Goal: Task Accomplishment & Management: Complete application form

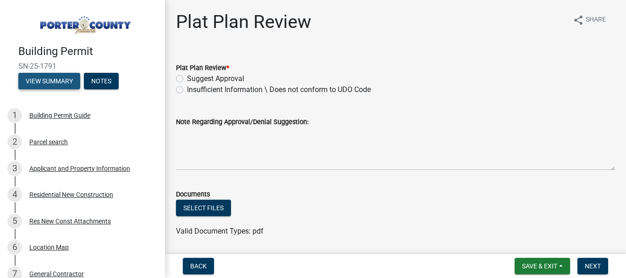
click at [44, 76] on button "View Summary" at bounding box center [49, 81] width 62 height 16
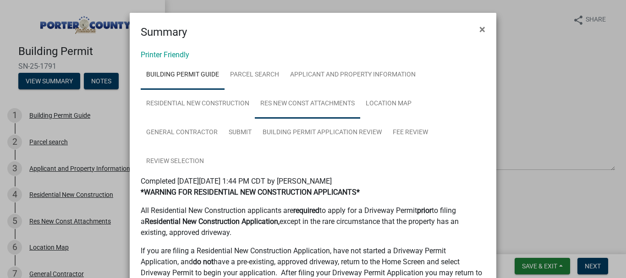
click at [309, 104] on link "Res New Const Attachments" at bounding box center [307, 103] width 105 height 29
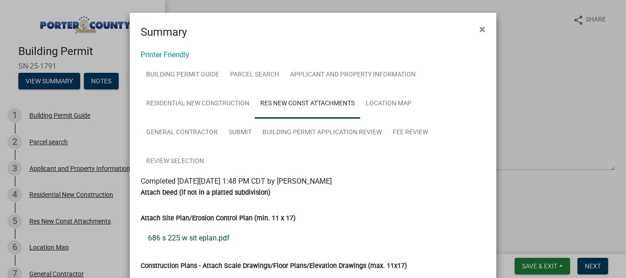
click at [191, 238] on link "686 s 225 w sit eplan.pdf" at bounding box center [313, 238] width 344 height 22
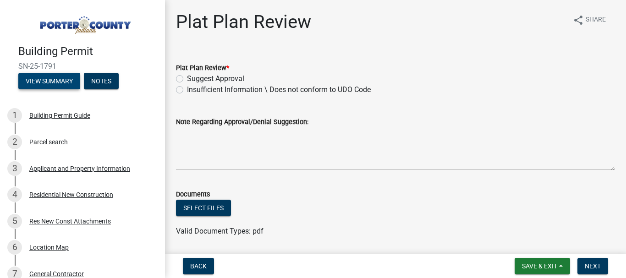
click at [44, 81] on button "View Summary" at bounding box center [49, 81] width 62 height 16
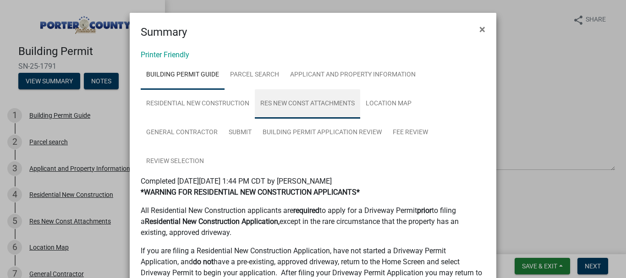
click at [305, 101] on link "Res New Const Attachments" at bounding box center [307, 103] width 105 height 29
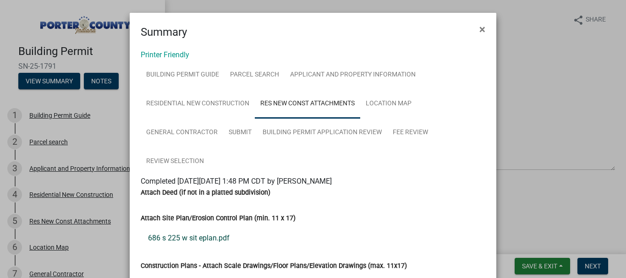
click at [197, 240] on link "686 s 225 w sit eplan.pdf" at bounding box center [313, 238] width 344 height 22
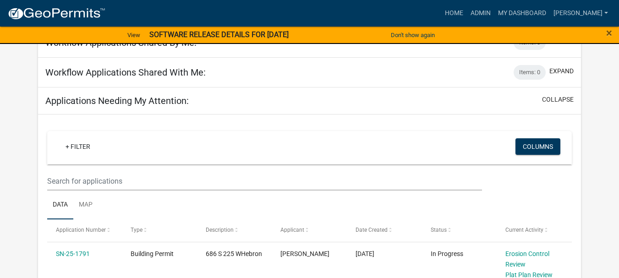
scroll to position [137, 0]
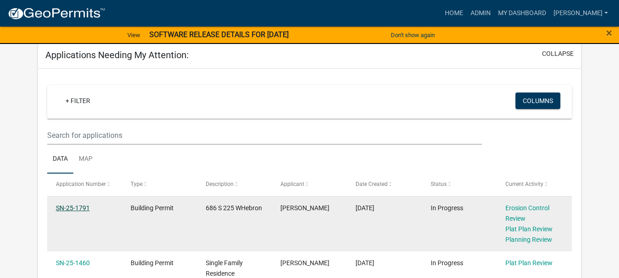
click at [83, 207] on link "SN-25-1791" at bounding box center [73, 207] width 34 height 7
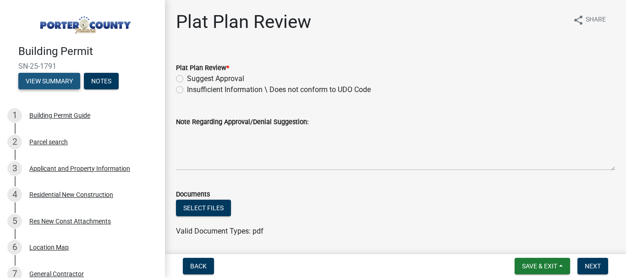
click at [39, 77] on button "View Summary" at bounding box center [49, 81] width 62 height 16
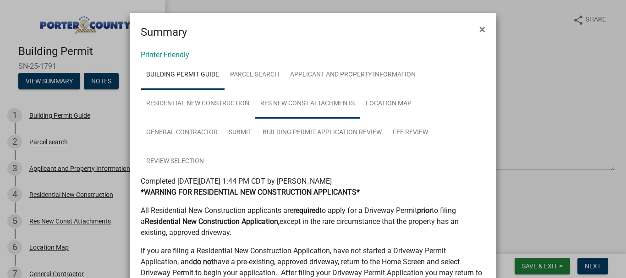
click at [332, 104] on link "Res New Const Attachments" at bounding box center [307, 103] width 105 height 29
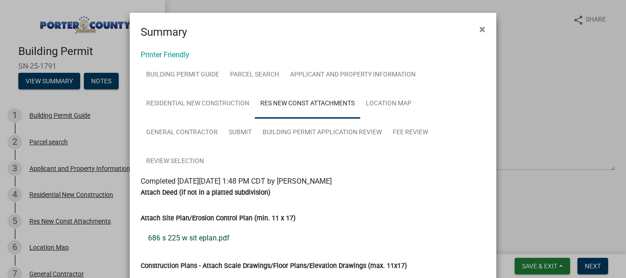
click at [171, 237] on link "686 s 225 w sit eplan.pdf" at bounding box center [313, 238] width 344 height 22
click at [479, 30] on span "×" at bounding box center [482, 29] width 6 height 13
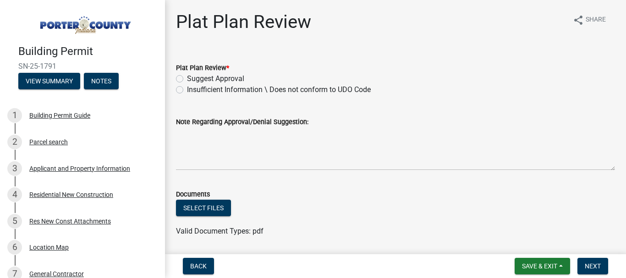
click at [187, 76] on label "Suggest Approval" at bounding box center [215, 78] width 57 height 11
click at [187, 76] on input "Suggest Approval" at bounding box center [190, 76] width 6 height 6
radio input "true"
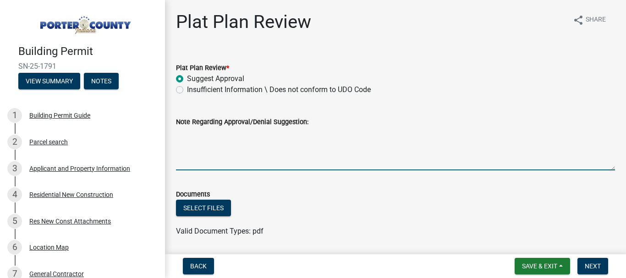
drag, startPoint x: 195, startPoint y: 130, endPoint x: 181, endPoint y: 137, distance: 15.4
drag, startPoint x: 180, startPoint y: 135, endPoint x: 365, endPoint y: 125, distance: 185.8
click at [365, 125] on div "Note Regarding Approval/Denial Suggestion:" at bounding box center [395, 121] width 439 height 11
drag, startPoint x: 184, startPoint y: 145, endPoint x: 195, endPoint y: 149, distance: 11.7
click at [184, 145] on textarea "Note Regarding Approval/Denial Suggestion:" at bounding box center [395, 148] width 439 height 43
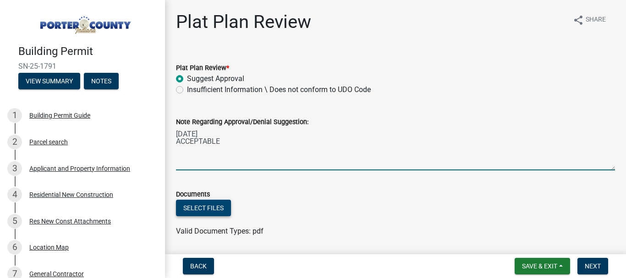
type textarea "09/15/2025 ACCEPTABLE"
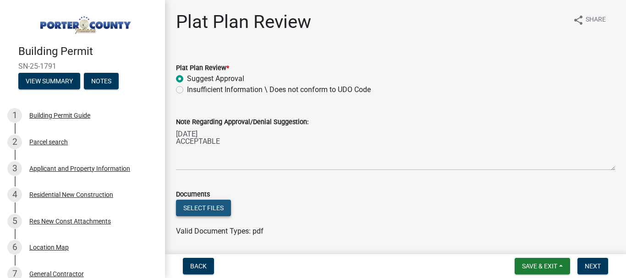
click at [220, 207] on button "Select files" at bounding box center [203, 208] width 55 height 16
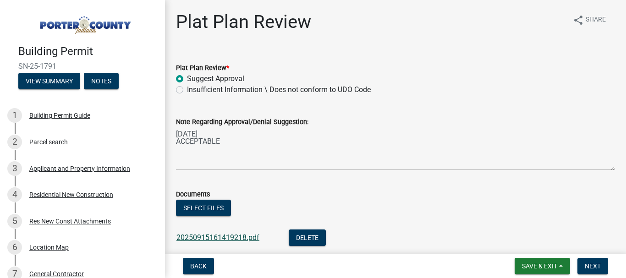
click at [240, 237] on link "20250915161419218.pdf" at bounding box center [217, 237] width 83 height 9
click at [589, 266] on span "Next" at bounding box center [592, 265] width 16 height 7
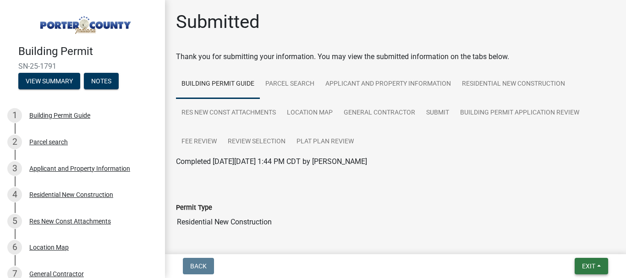
click at [589, 266] on span "Exit" at bounding box center [588, 265] width 13 height 7
click at [571, 244] on button "Save & Exit" at bounding box center [571, 242] width 73 height 22
